Goal: Task Accomplishment & Management: Use online tool/utility

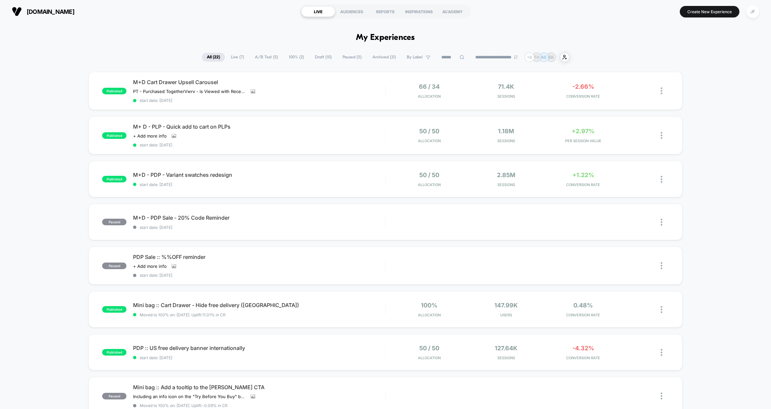
click at [312, 55] on span "Draft ( 10 )" at bounding box center [323, 57] width 27 height 9
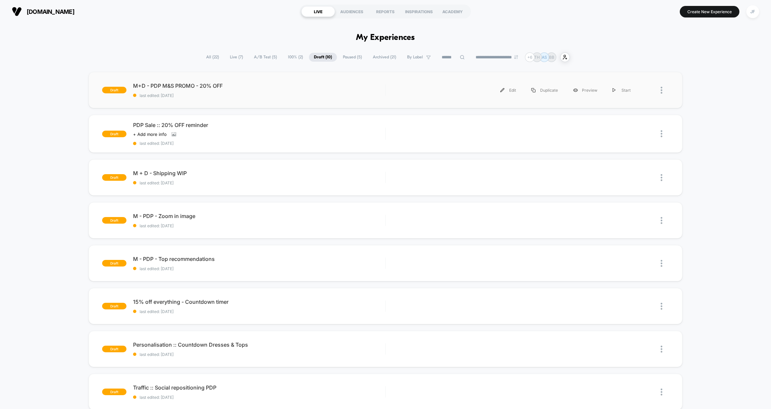
click at [252, 101] on div "draft M+D - PDP M&S PROMO - 20% OFF last edited: 23/09/2025 Edit Duplicate Prev…" at bounding box center [386, 90] width 594 height 36
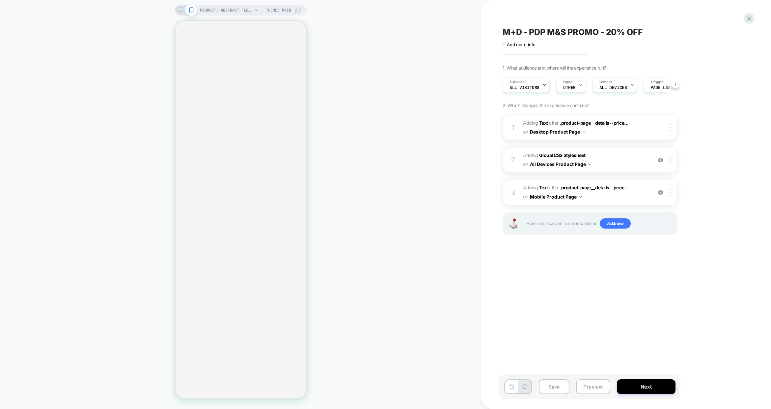
scroll to position [0, 0]
click at [571, 90] on span "OTHER" at bounding box center [569, 87] width 13 height 5
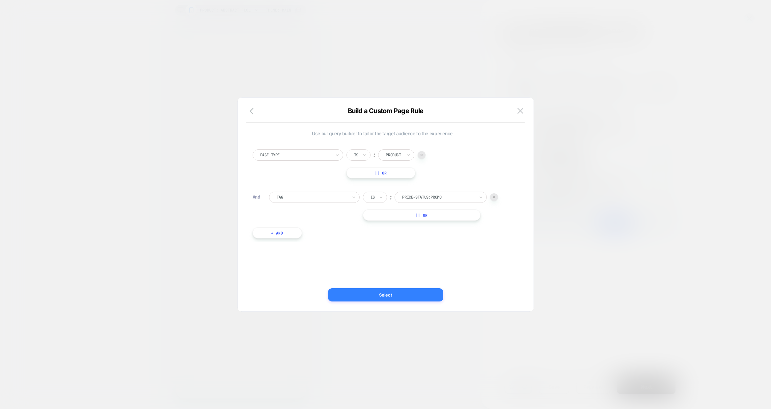
click at [372, 293] on button "Select" at bounding box center [385, 294] width 115 height 13
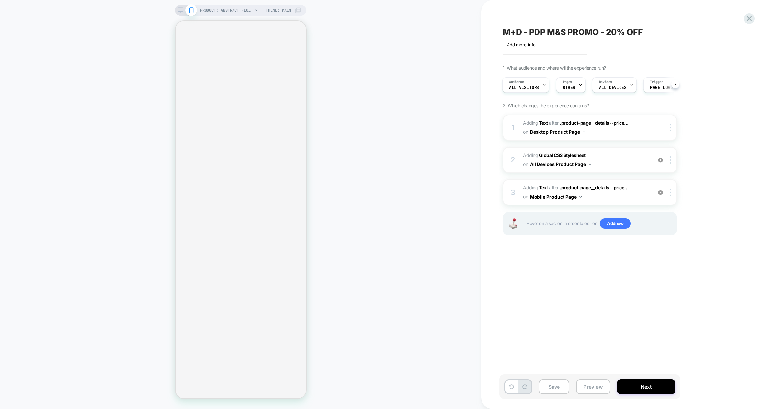
click at [180, 12] on icon at bounding box center [181, 10] width 6 height 6
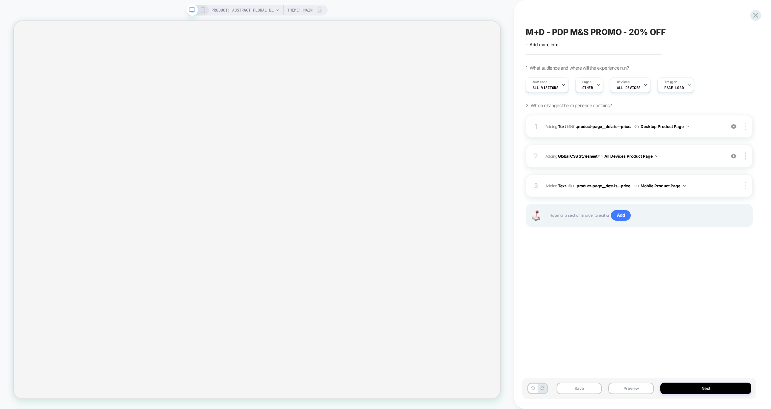
click at [206, 10] on div "PRODUCT: Abstract Floral Bandeau Felicity Midi Dress [d250633mlt] Theme: MAIN" at bounding box center [257, 10] width 141 height 11
click at [200, 10] on icon at bounding box center [203, 10] width 6 height 6
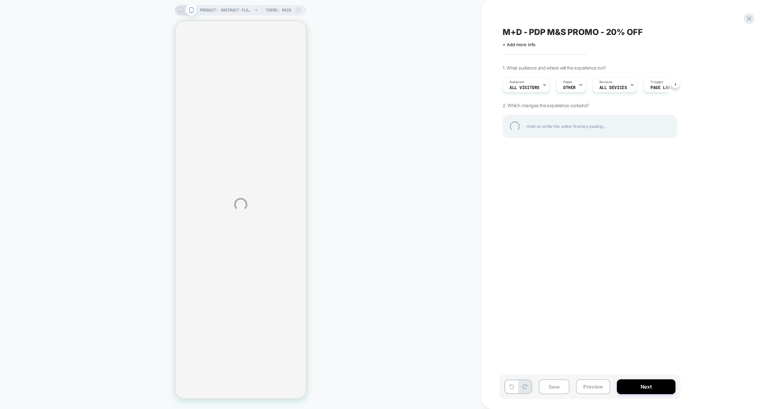
click at [533, 89] on div "PRODUCT: Abstract Floral Bandeau Felicity Midi Dress [d250633mlt] PRODUCT: Abst…" at bounding box center [385, 204] width 771 height 409
click at [523, 91] on div "PRODUCT: Abstract Floral Bandeau Felicity Midi Dress [d250633mlt] PRODUCT: Abst…" at bounding box center [385, 204] width 771 height 409
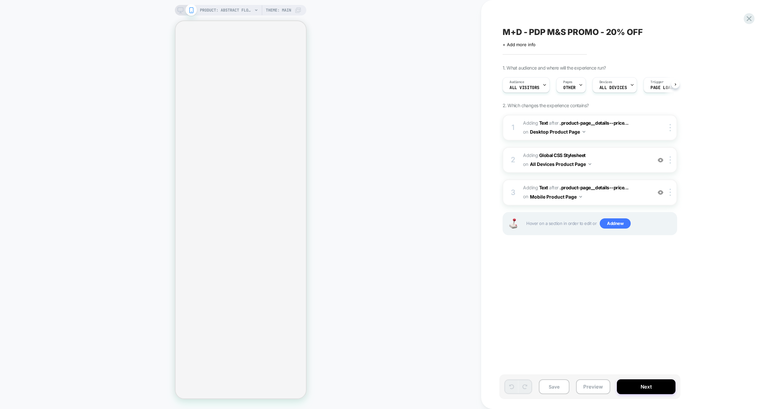
scroll to position [0, 0]
click at [535, 84] on div "Audience All Visitors" at bounding box center [524, 84] width 43 height 15
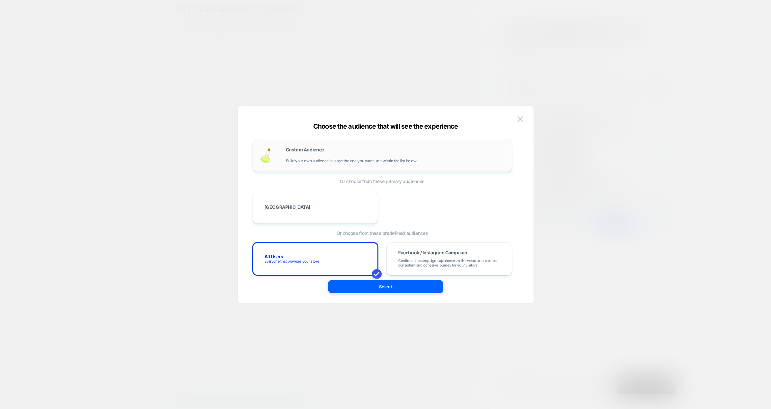
click at [347, 162] on span "Build your own audience in-case the one you want isn't within the list below" at bounding box center [351, 161] width 131 height 5
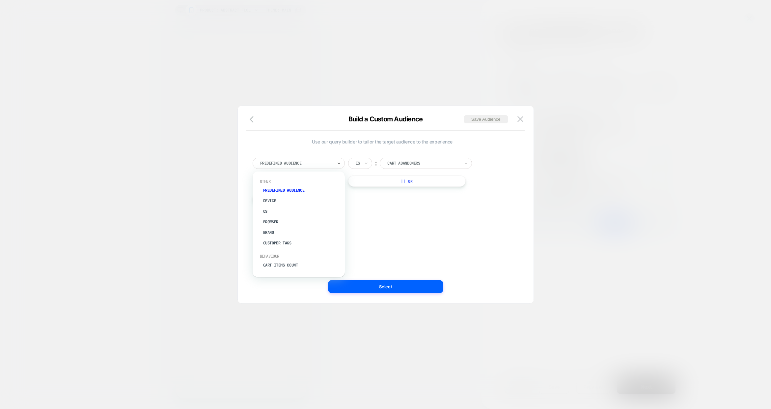
click at [325, 167] on div "Predefined Audience" at bounding box center [299, 163] width 92 height 11
type input "***"
click at [301, 191] on div "Cart Currency" at bounding box center [302, 190] width 86 height 11
click at [395, 161] on div "USD" at bounding box center [393, 163] width 26 height 11
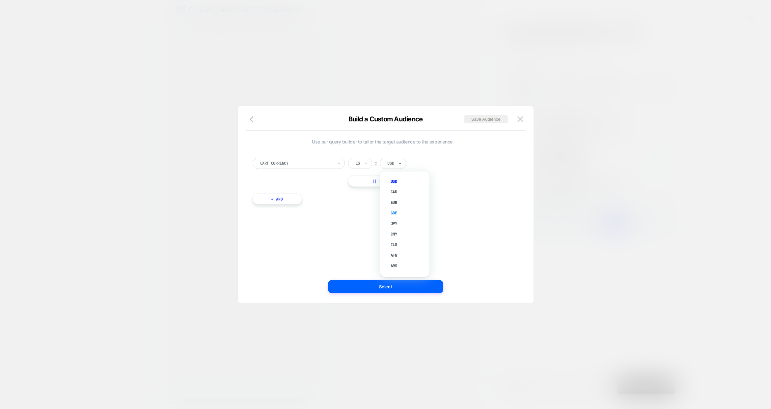
click at [392, 214] on div "GBP" at bounding box center [408, 213] width 43 height 11
click at [394, 287] on button "Select" at bounding box center [385, 286] width 115 height 13
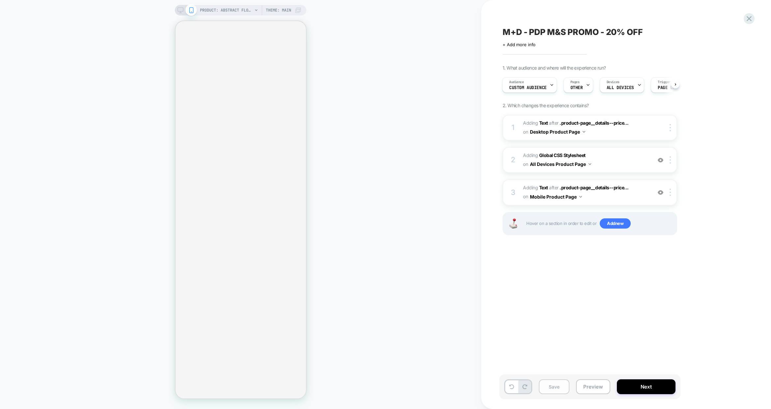
click at [559, 388] on button "Save" at bounding box center [554, 386] width 31 height 15
click at [181, 10] on icon at bounding box center [181, 10] width 6 height 6
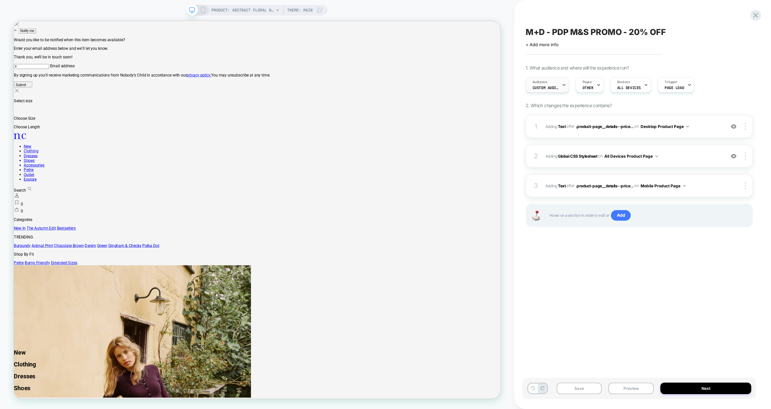
click at [560, 87] on div "Audience Custom Audience" at bounding box center [546, 84] width 40 height 15
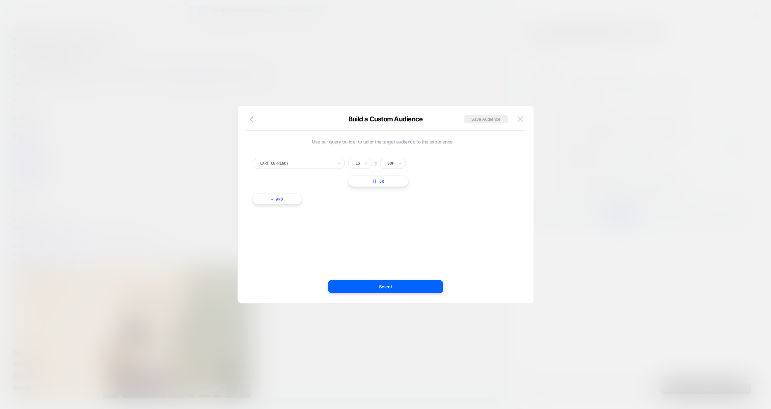
click at [519, 121] on img at bounding box center [521, 119] width 6 height 6
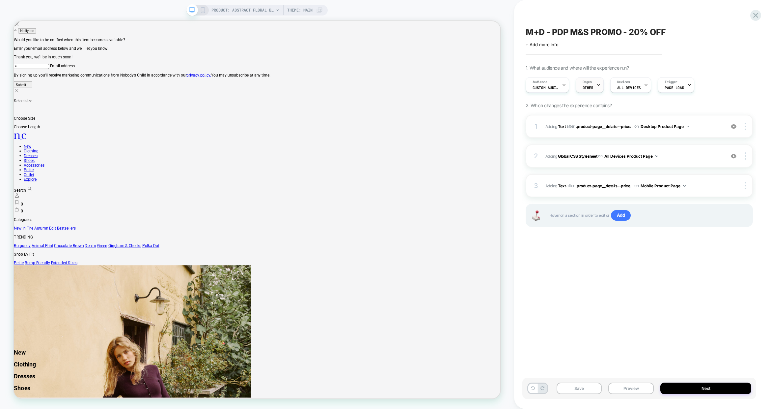
click at [597, 78] on div at bounding box center [599, 84] width 4 height 15
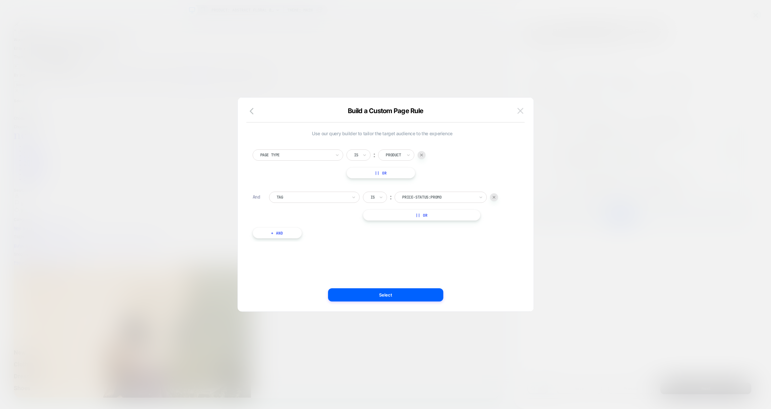
click at [524, 111] on button at bounding box center [521, 111] width 10 height 10
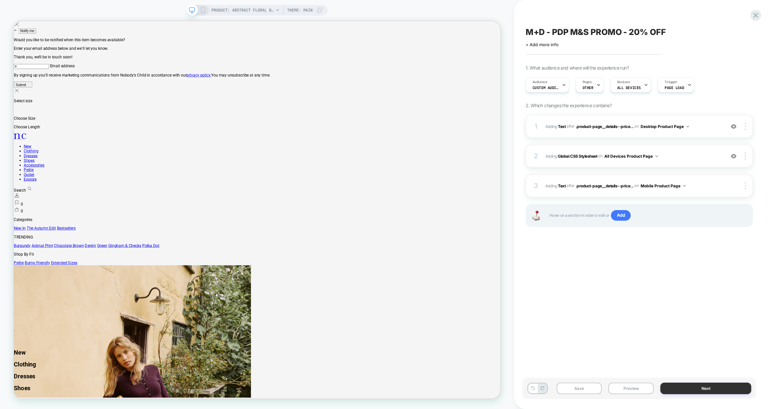
click at [706, 389] on button "Next" at bounding box center [706, 388] width 91 height 12
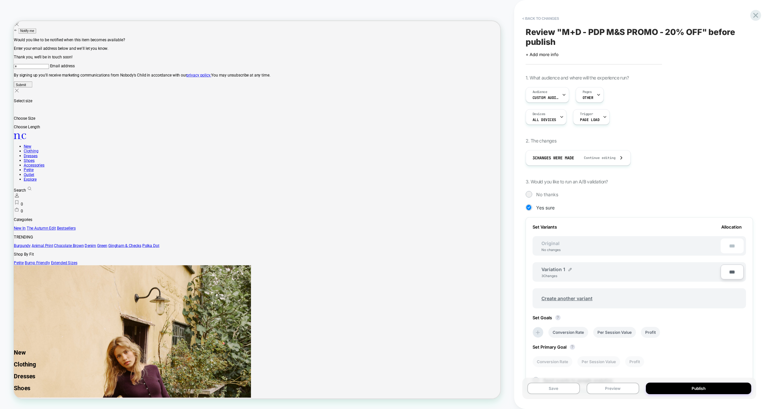
scroll to position [70, 0]
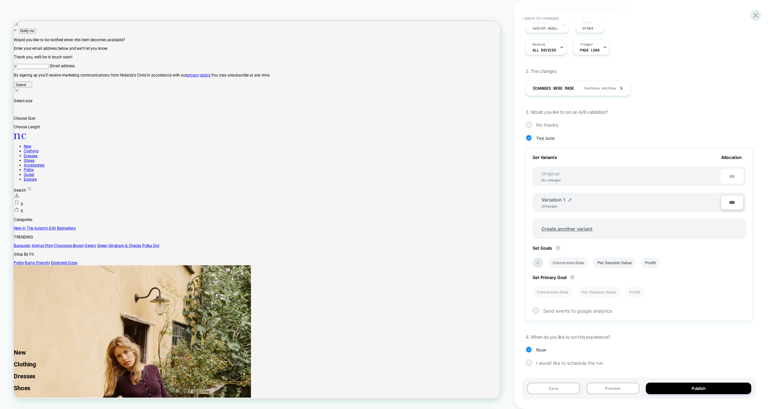
click at [567, 262] on li "Conversion Rate" at bounding box center [569, 262] width 40 height 11
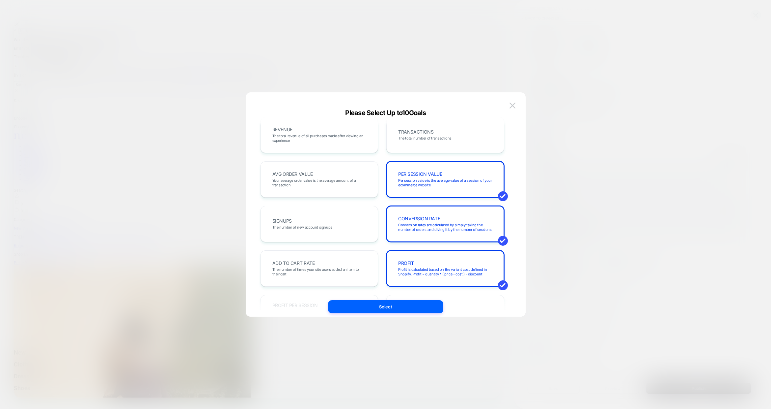
scroll to position [0, 0]
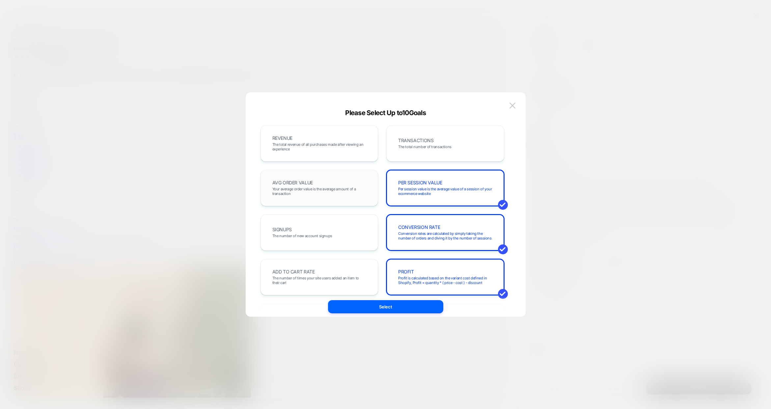
click at [312, 189] on span "Your average order value is the average amount of a transaction" at bounding box center [320, 191] width 94 height 9
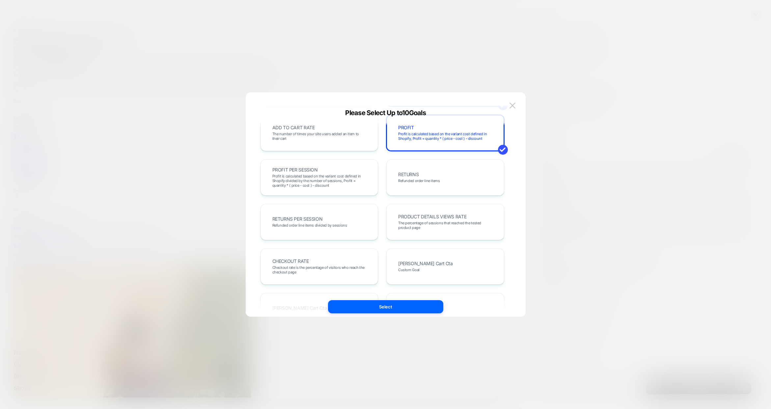
scroll to position [67, 0]
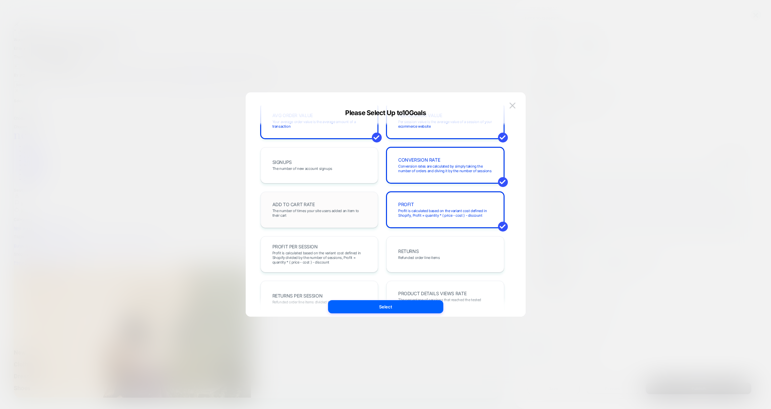
click at [328, 207] on div "ADD TO CART RATE The number of times your site users added an item to their cart" at bounding box center [320, 209] width 104 height 22
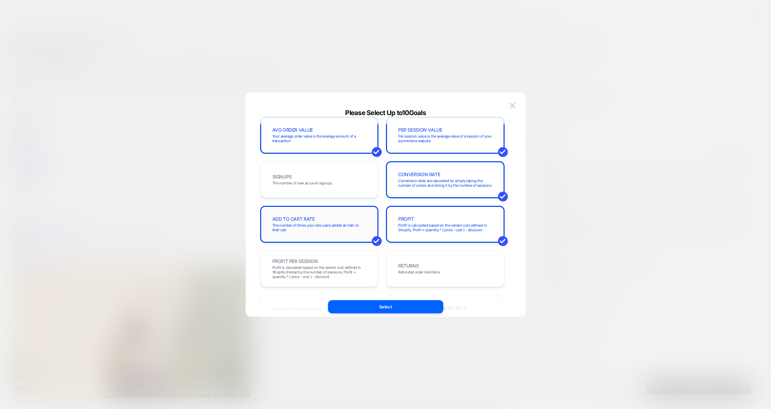
scroll to position [23, 0]
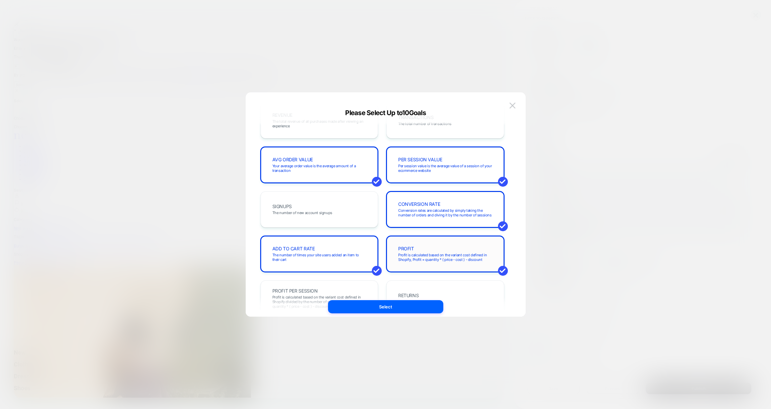
click at [394, 247] on div "PROFIT Profit is calculated based on the variant cost defined in Shopify, Profi…" at bounding box center [445, 254] width 104 height 22
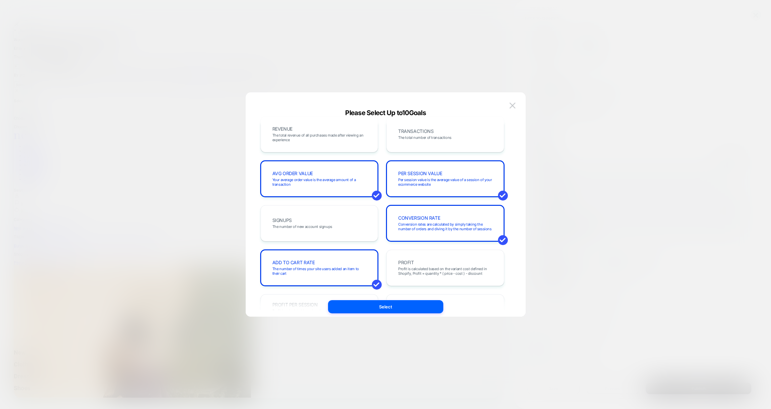
scroll to position [0, 0]
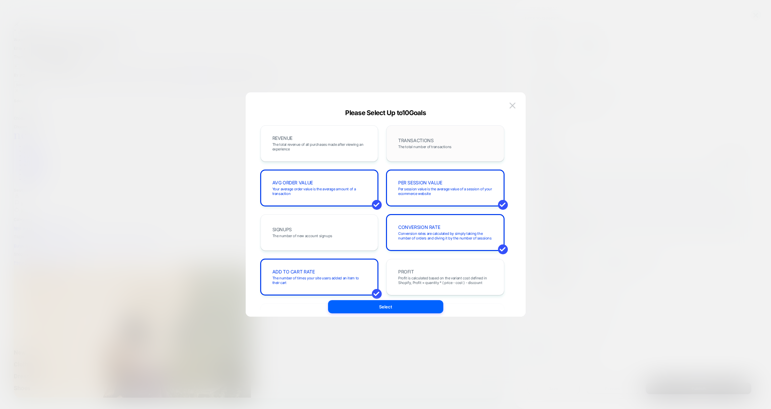
click at [412, 140] on span "TRANSACTIONS" at bounding box center [415, 140] width 35 height 5
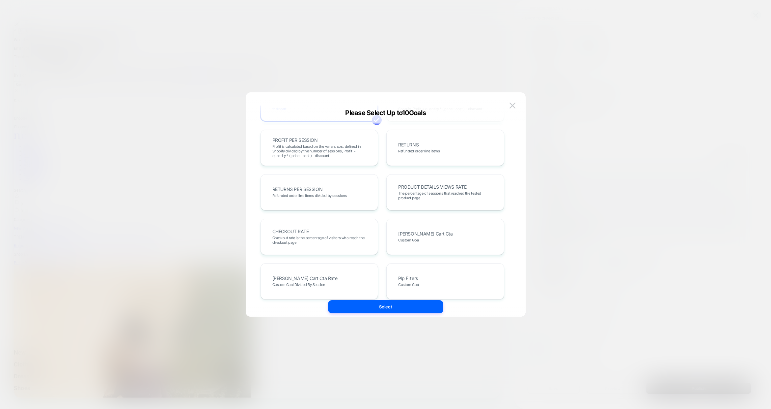
scroll to position [168, 0]
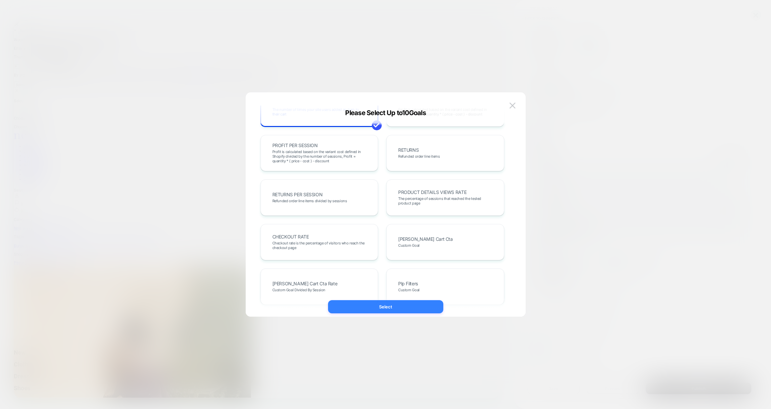
click at [369, 306] on button "Select" at bounding box center [385, 306] width 115 height 13
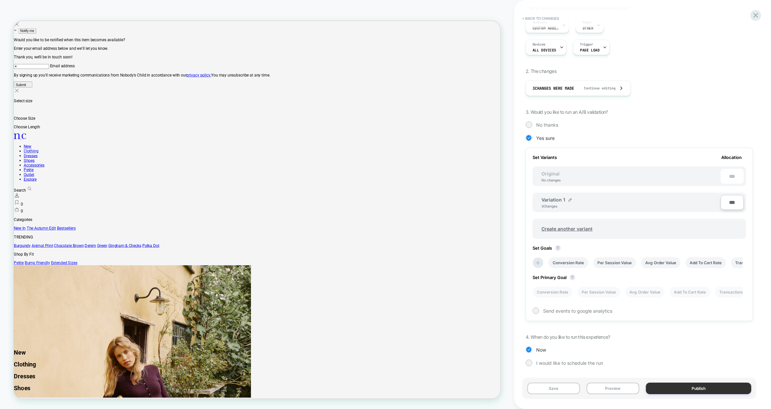
click at [670, 389] on button "Publish" at bounding box center [698, 388] width 105 height 12
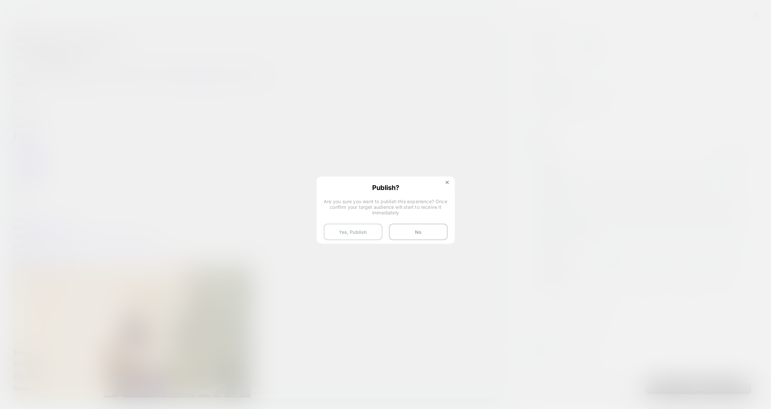
click at [361, 231] on button "Yes, Publish" at bounding box center [353, 231] width 59 height 16
